Goal: Information Seeking & Learning: Learn about a topic

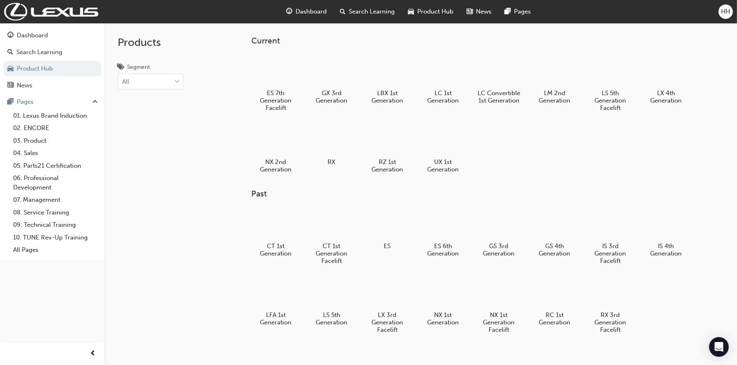
click at [311, 14] on span "Dashboard" at bounding box center [311, 11] width 31 height 9
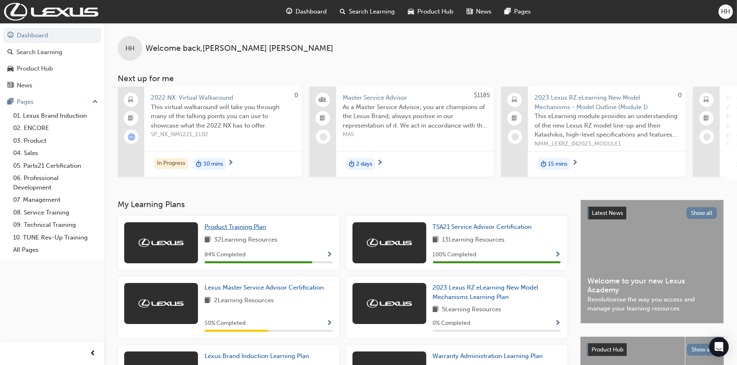
click at [229, 227] on span "Product Training Plan" at bounding box center [235, 226] width 61 height 7
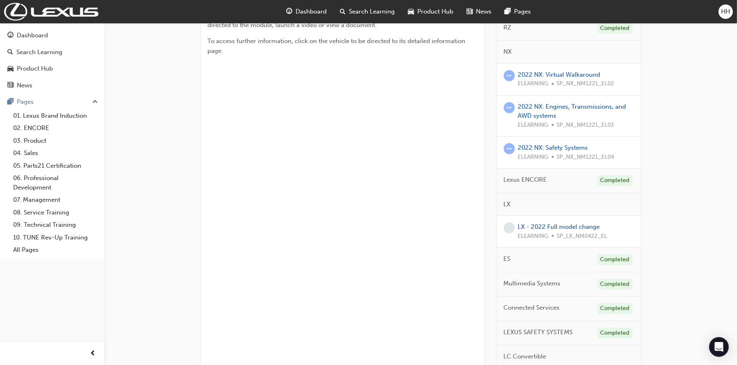
scroll to position [201, 0]
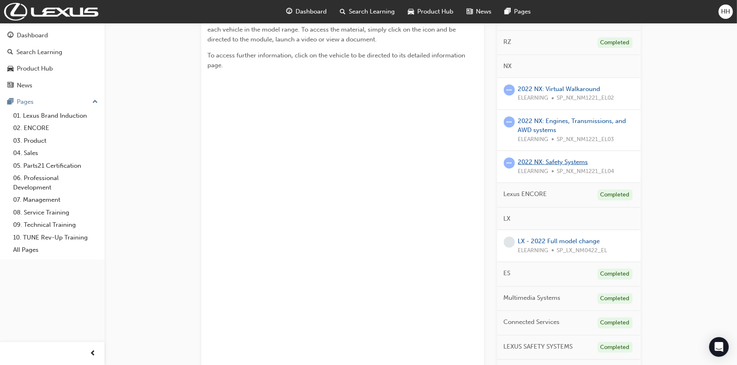
click at [554, 159] on link "2022 NX: Safety Systems" at bounding box center [553, 161] width 70 height 7
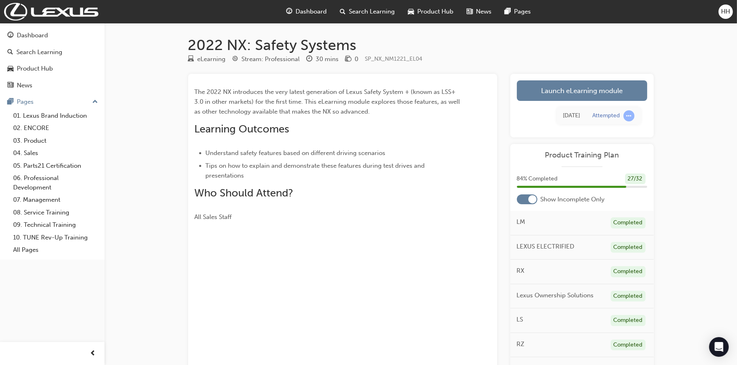
click at [489, 165] on div "The 2022 NX introduces the very latest generation of Lexus Safety System + (kno…" at bounding box center [343, 150] width 296 height 141
click at [546, 95] on link "Launch eLearning module" at bounding box center [582, 90] width 130 height 20
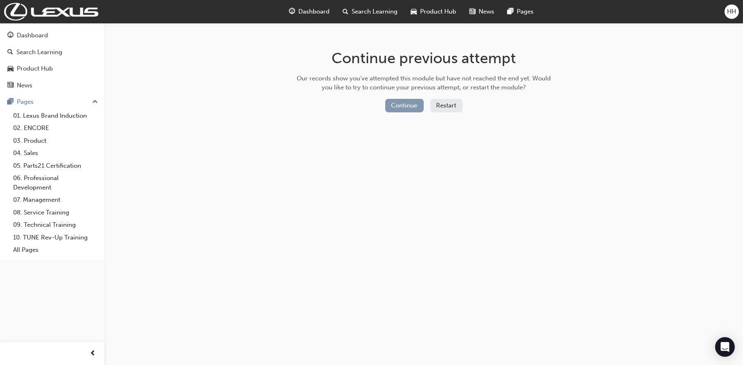
click at [409, 104] on button "Continue" at bounding box center [404, 106] width 39 height 14
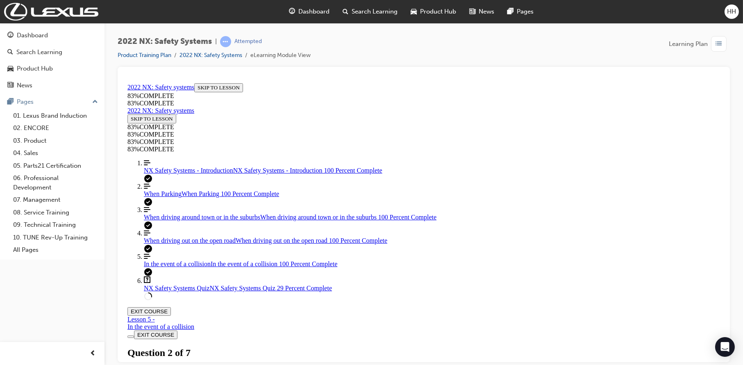
scroll to position [28, 0]
click at [308, 330] on div "EXIT COURSE" at bounding box center [423, 334] width 593 height 9
drag, startPoint x: 467, startPoint y: 161, endPoint x: 610, endPoint y: 161, distance: 143.4
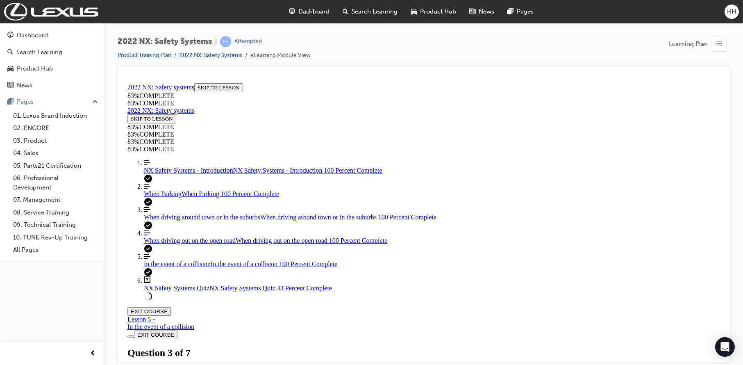
copy p "DRCC"
drag, startPoint x: 350, startPoint y: 148, endPoint x: 522, endPoint y: 134, distance: 172.6
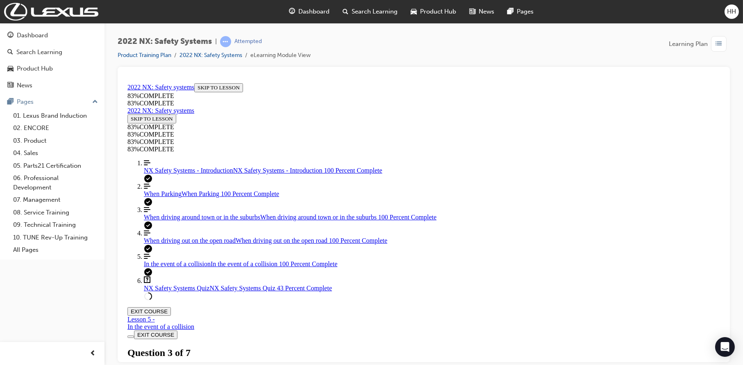
drag, startPoint x: 368, startPoint y: 144, endPoint x: 490, endPoint y: 150, distance: 122.3
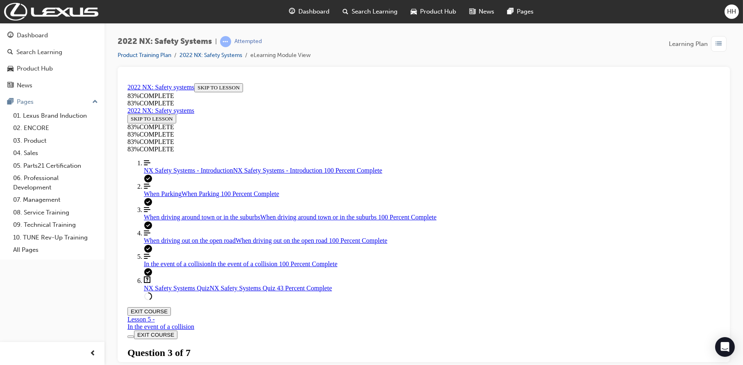
click at [184, 243] on span "When driving out on the open road" at bounding box center [189, 239] width 92 height 7
click at [188, 291] on span "NX Safety Systems Quiz" at bounding box center [176, 287] width 66 height 7
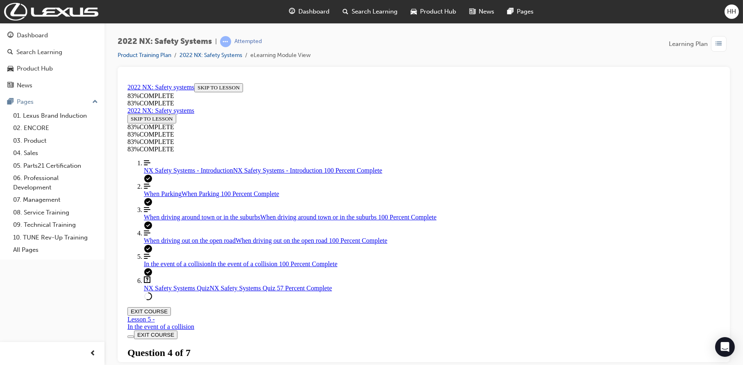
scroll to position [151, 0]
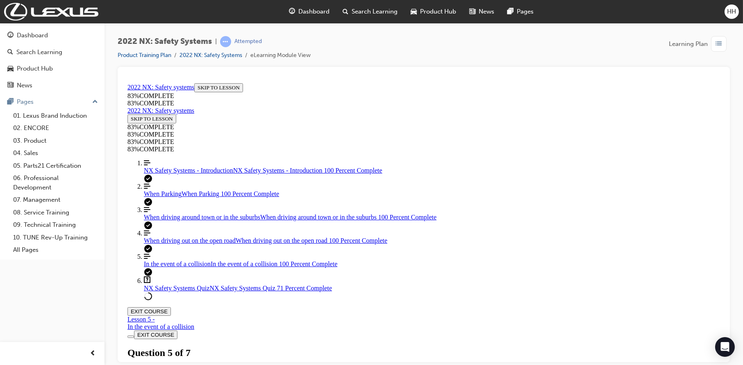
scroll to position [124, 0]
drag, startPoint x: 352, startPoint y: 107, endPoint x: 504, endPoint y: 99, distance: 152.2
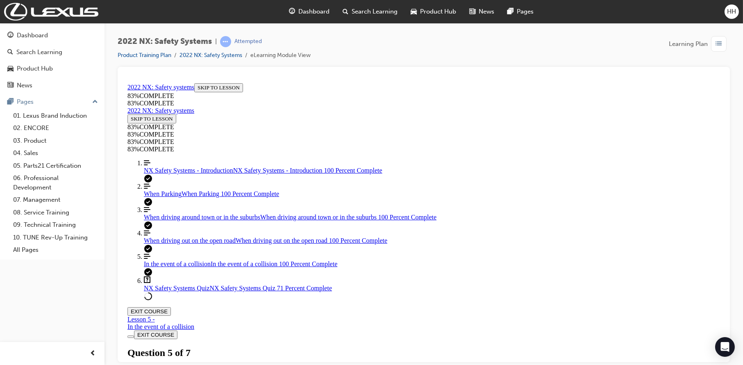
drag, startPoint x: 427, startPoint y: 239, endPoint x: 459, endPoint y: 279, distance: 51.3
drag, startPoint x: 420, startPoint y: 240, endPoint x: 449, endPoint y: 320, distance: 84.8
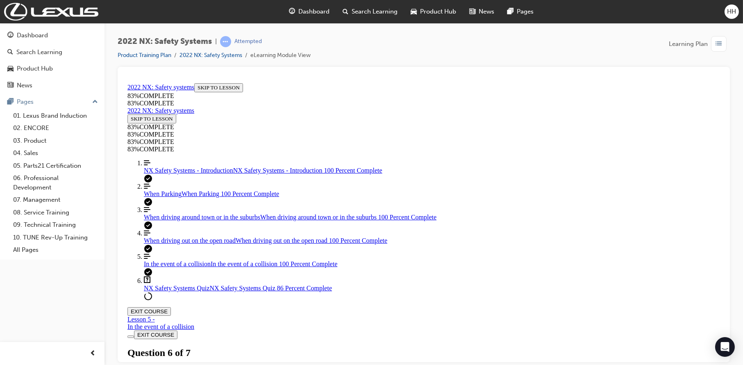
drag, startPoint x: 372, startPoint y: 241, endPoint x: 405, endPoint y: 242, distance: 32.8
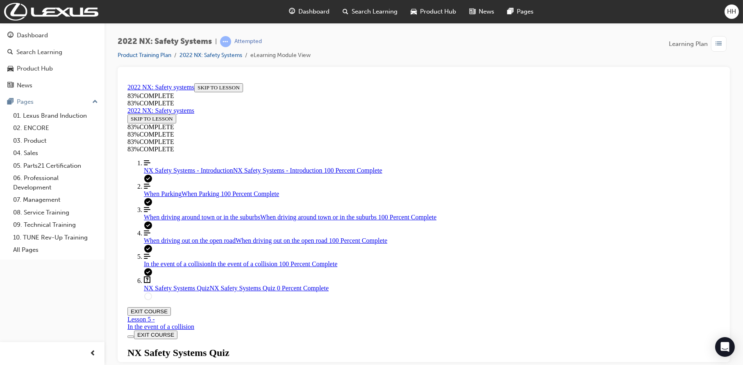
scroll to position [30, 0]
click at [177, 174] on link "Align left Three vertical lines aligned to the left NX Safety Systems - Introdu…" at bounding box center [431, 166] width 576 height 15
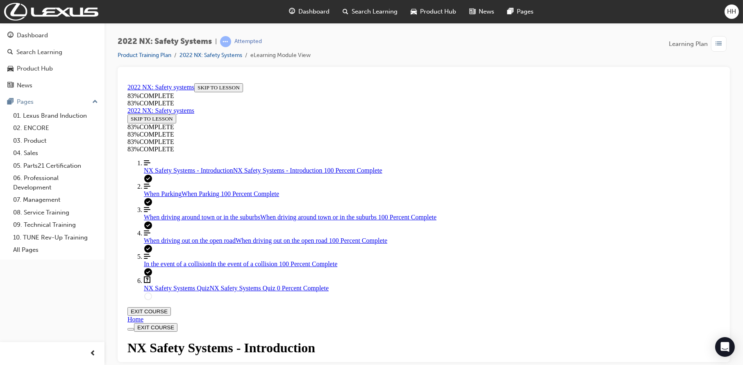
scroll to position [1424, 0]
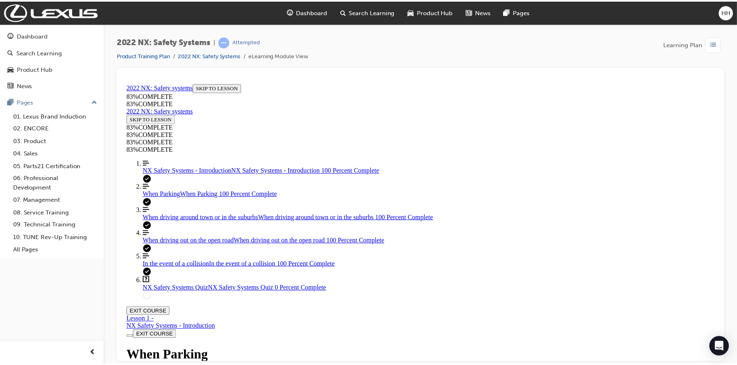
scroll to position [4482, 0]
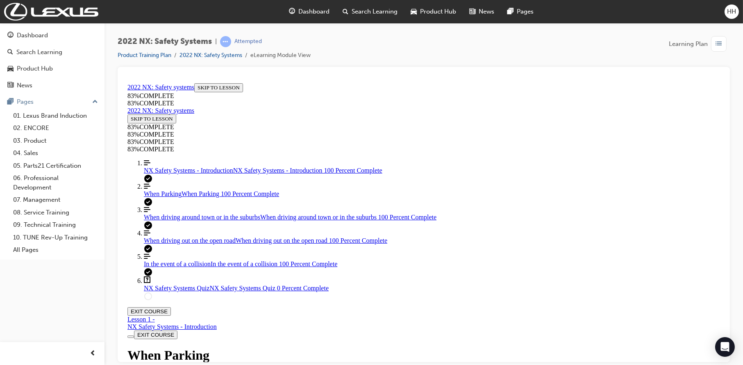
click at [325, 9] on span "Dashboard" at bounding box center [314, 11] width 31 height 9
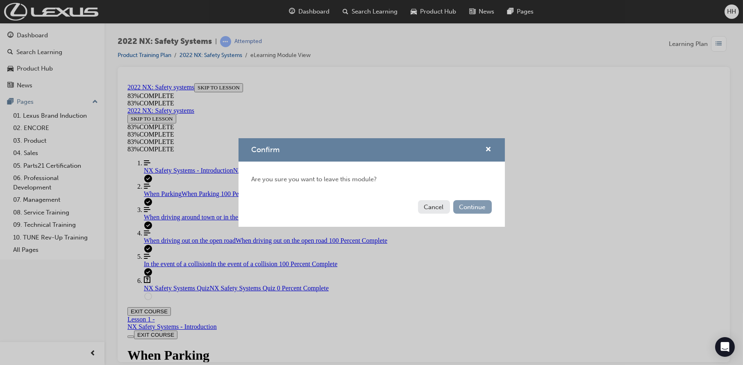
click at [473, 209] on button "Continue" at bounding box center [472, 207] width 39 height 14
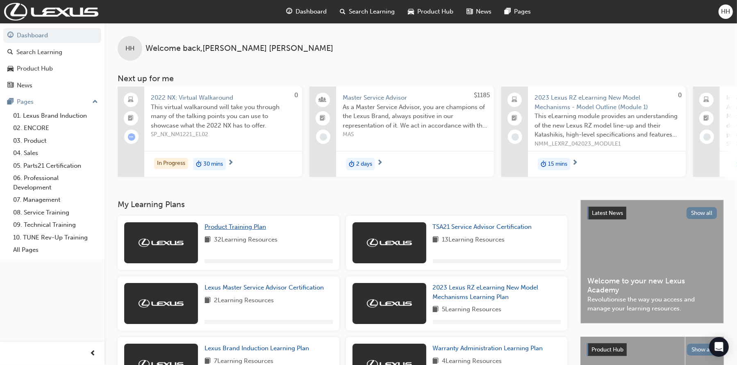
click at [237, 230] on span "Product Training Plan" at bounding box center [235, 226] width 61 height 7
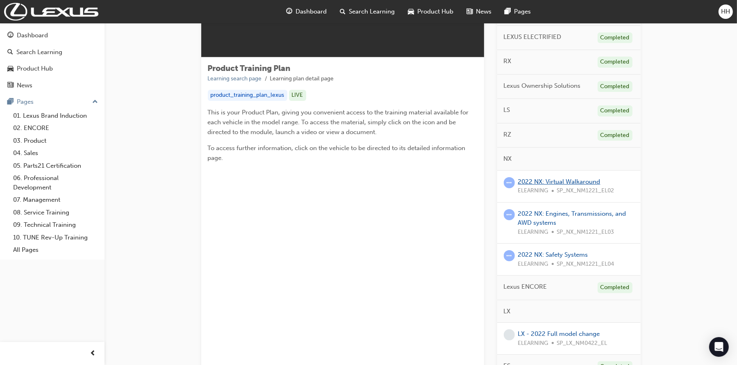
scroll to position [123, 0]
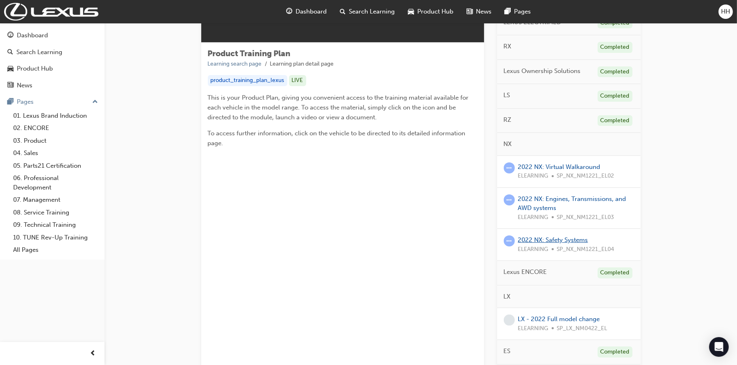
click at [570, 239] on link "2022 NX: Safety Systems" at bounding box center [553, 239] width 70 height 7
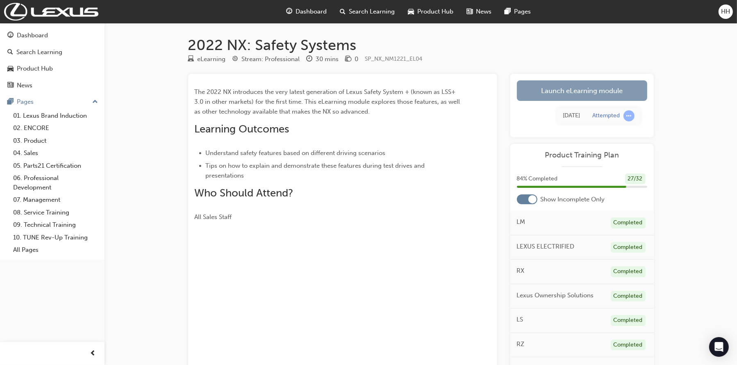
click at [554, 89] on link "Launch eLearning module" at bounding box center [582, 90] width 130 height 20
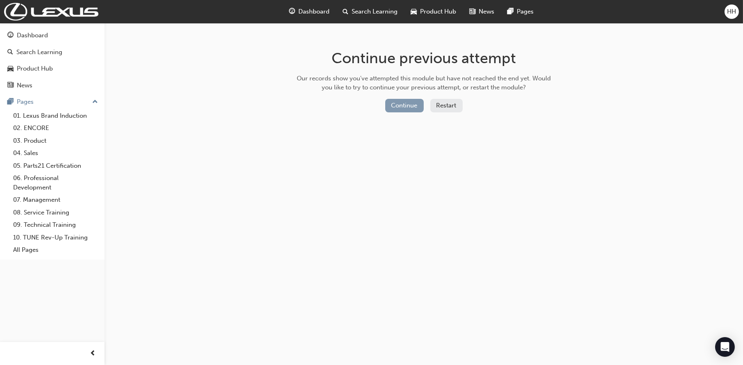
click at [412, 102] on button "Continue" at bounding box center [404, 106] width 39 height 14
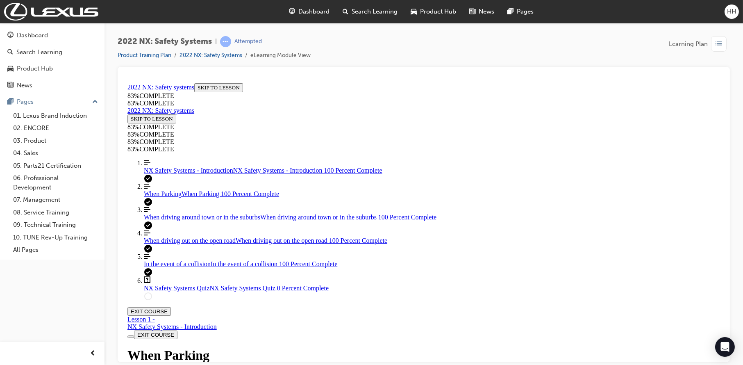
scroll to position [192, 0]
click at [196, 291] on span "NX Safety Systems Quiz" at bounding box center [176, 287] width 66 height 7
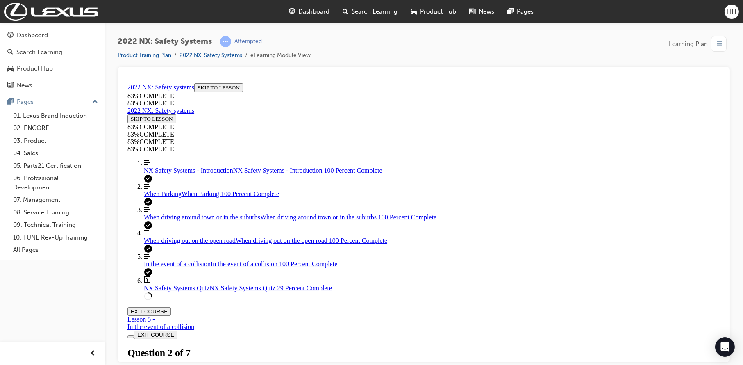
scroll to position [206, 0]
drag, startPoint x: 412, startPoint y: 242, endPoint x: 444, endPoint y: 282, distance: 51.0
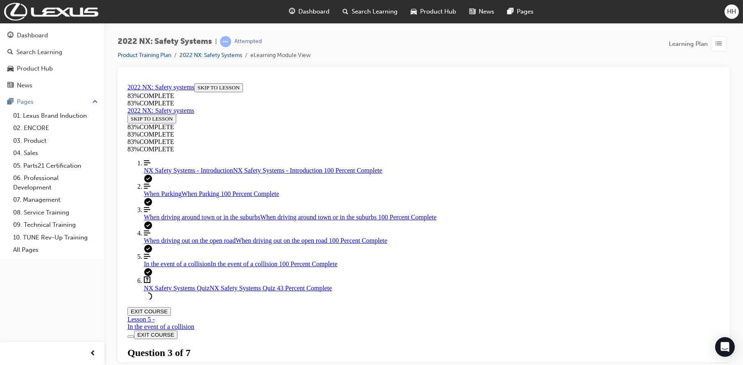
drag, startPoint x: 414, startPoint y: 231, endPoint x: 453, endPoint y: 307, distance: 85.4
drag, startPoint x: 373, startPoint y: 239, endPoint x: 396, endPoint y: 241, distance: 22.6
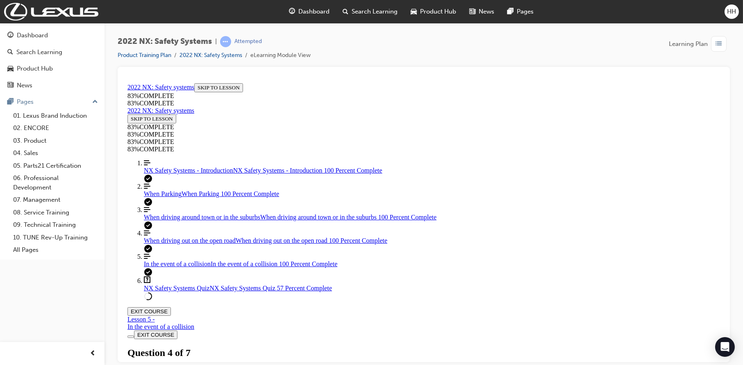
scroll to position [206, 0]
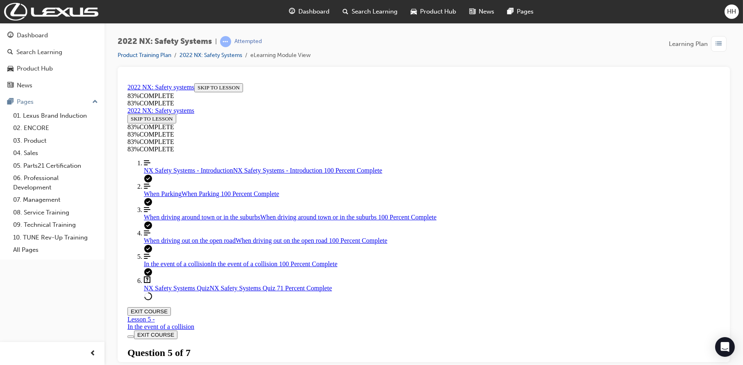
scroll to position [154, 0]
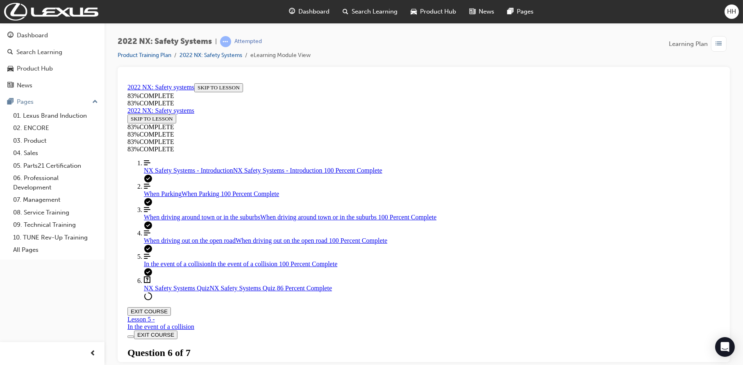
scroll to position [288, 0]
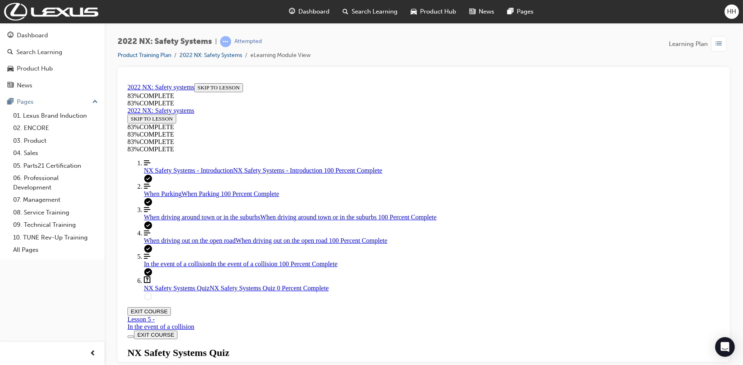
scroll to position [30, 0]
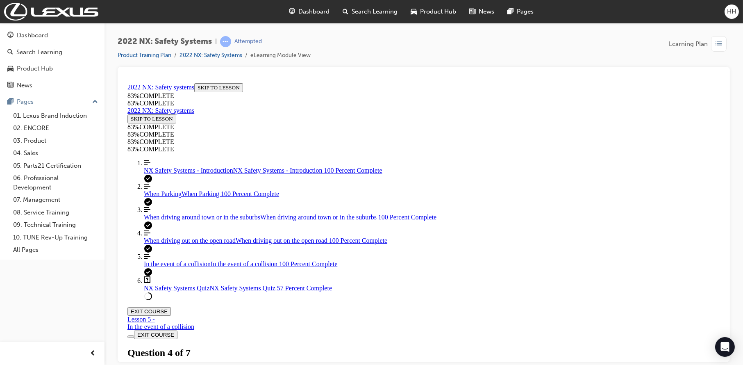
drag, startPoint x: 436, startPoint y: 200, endPoint x: 464, endPoint y: 239, distance: 48.1
drag, startPoint x: 406, startPoint y: 284, endPoint x: 431, endPoint y: 284, distance: 25.4
drag, startPoint x: 391, startPoint y: 206, endPoint x: 417, endPoint y: 205, distance: 25.8
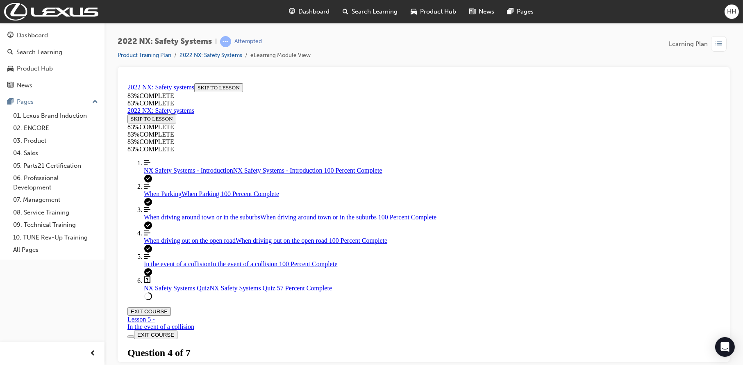
drag, startPoint x: 361, startPoint y: 189, endPoint x: 442, endPoint y: 191, distance: 81.2
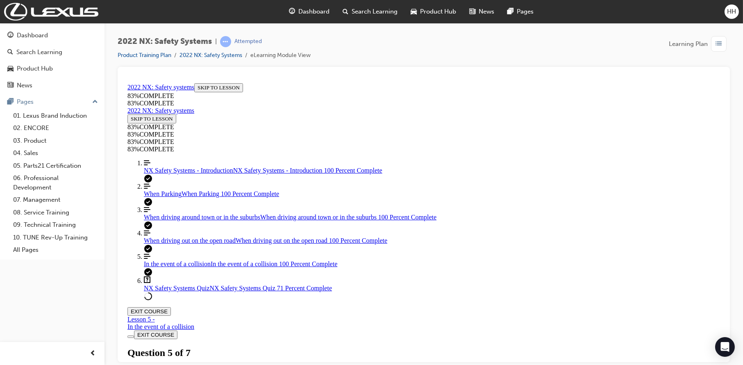
scroll to position [165, 0]
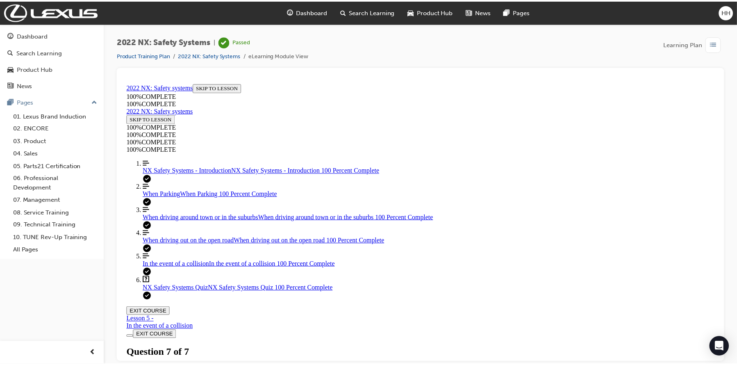
scroll to position [0, 0]
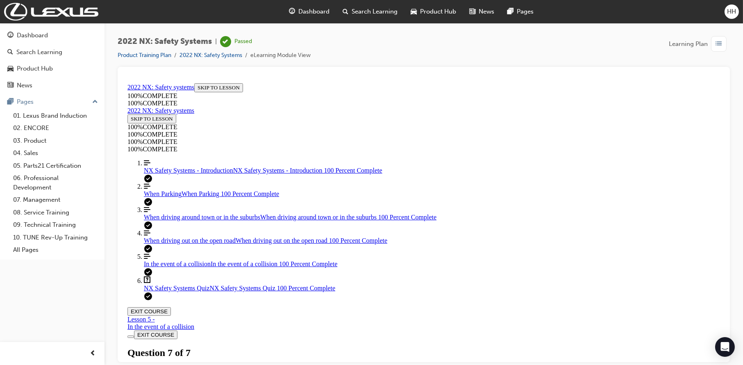
click at [319, 16] on span "Dashboard" at bounding box center [314, 11] width 31 height 9
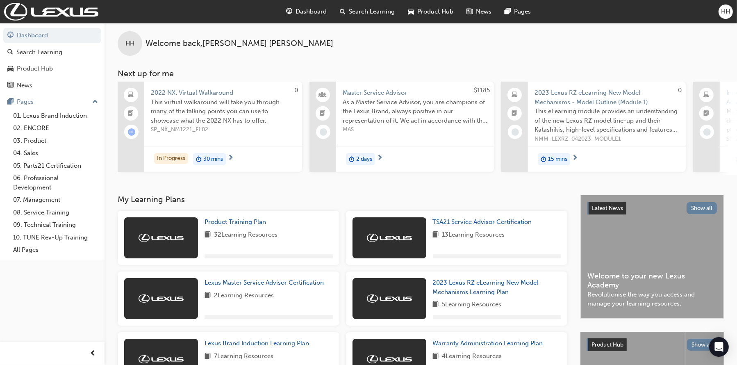
scroll to position [123, 0]
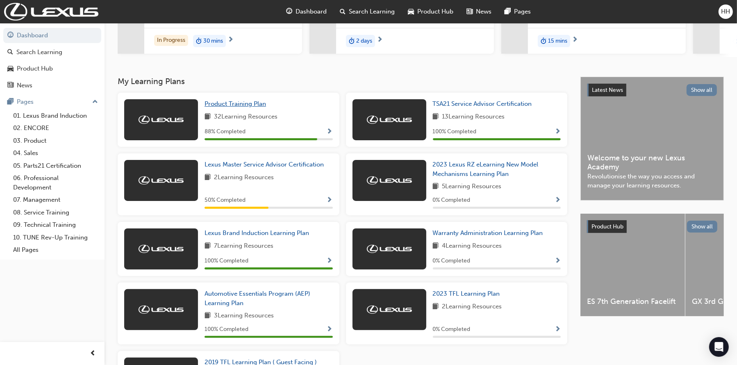
click at [222, 105] on span "Product Training Plan" at bounding box center [235, 103] width 61 height 7
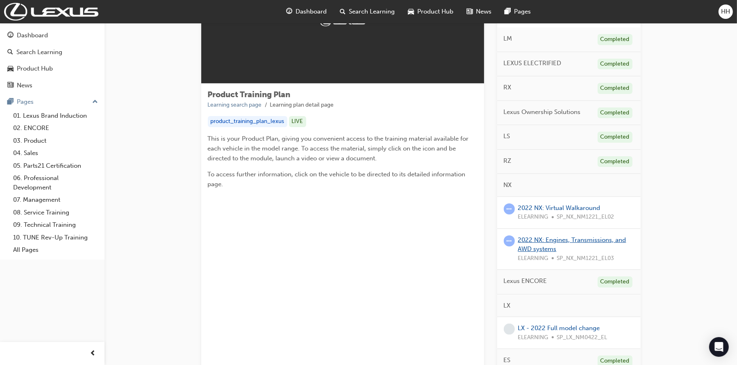
click at [604, 239] on link "2022 NX: Engines, Transmissions, and AWD systems" at bounding box center [572, 244] width 108 height 17
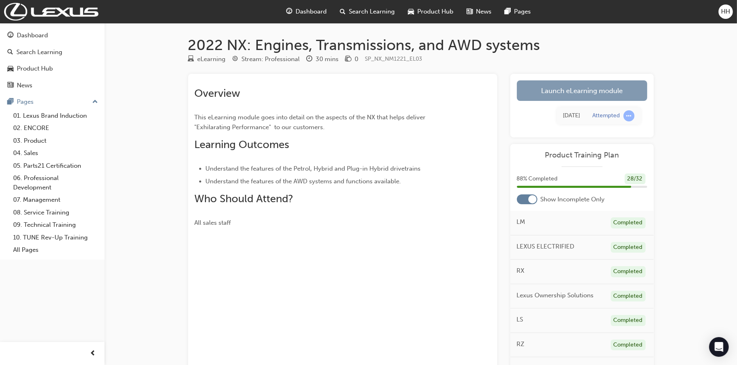
click at [579, 88] on link "Launch eLearning module" at bounding box center [582, 90] width 130 height 20
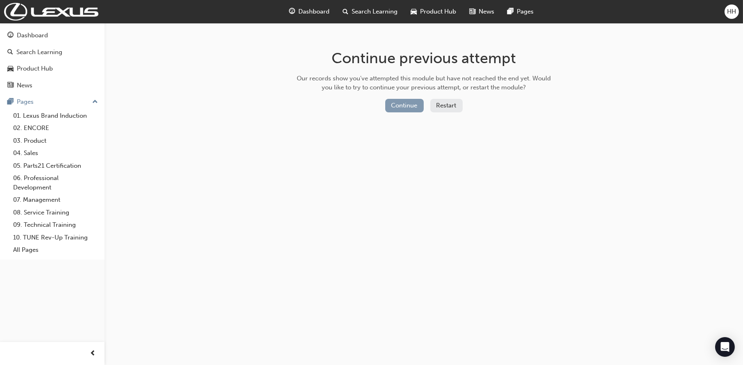
click at [399, 107] on button "Continue" at bounding box center [404, 106] width 39 height 14
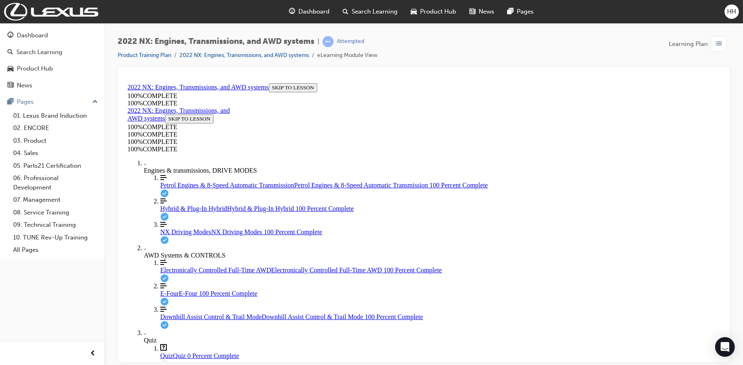
scroll to position [151, 0]
drag, startPoint x: 347, startPoint y: 229, endPoint x: 598, endPoint y: 232, distance: 250.8
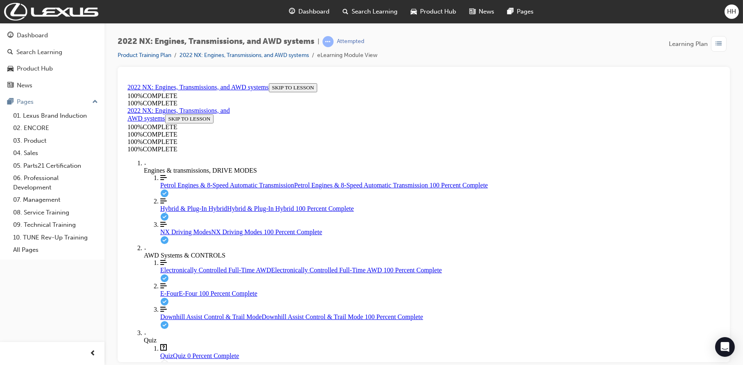
drag, startPoint x: 483, startPoint y: 300, endPoint x: 618, endPoint y: 443, distance: 196.0
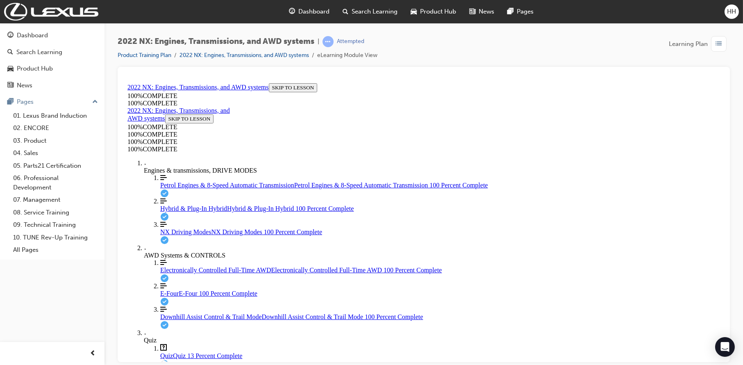
scroll to position [262, 0]
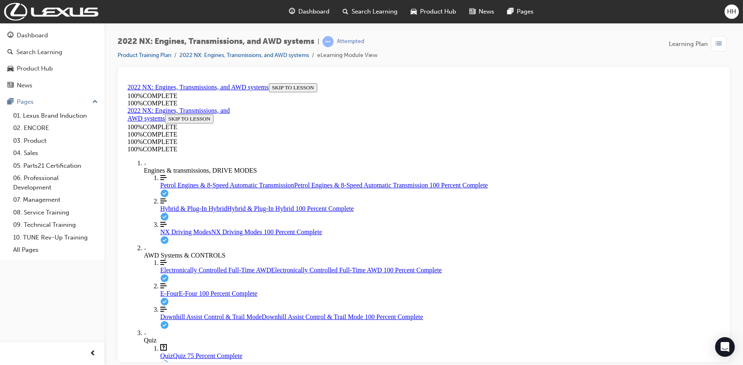
scroll to position [247, 0]
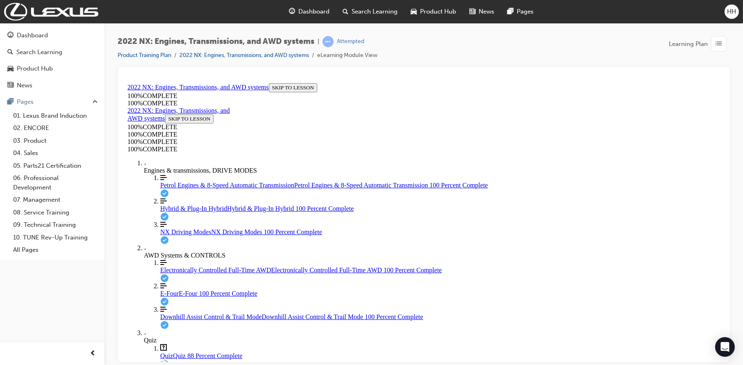
click at [170, 266] on span "Electronically Controlled Full-Time AWD" at bounding box center [215, 269] width 111 height 7
